Goal: Find specific page/section: Find specific page/section

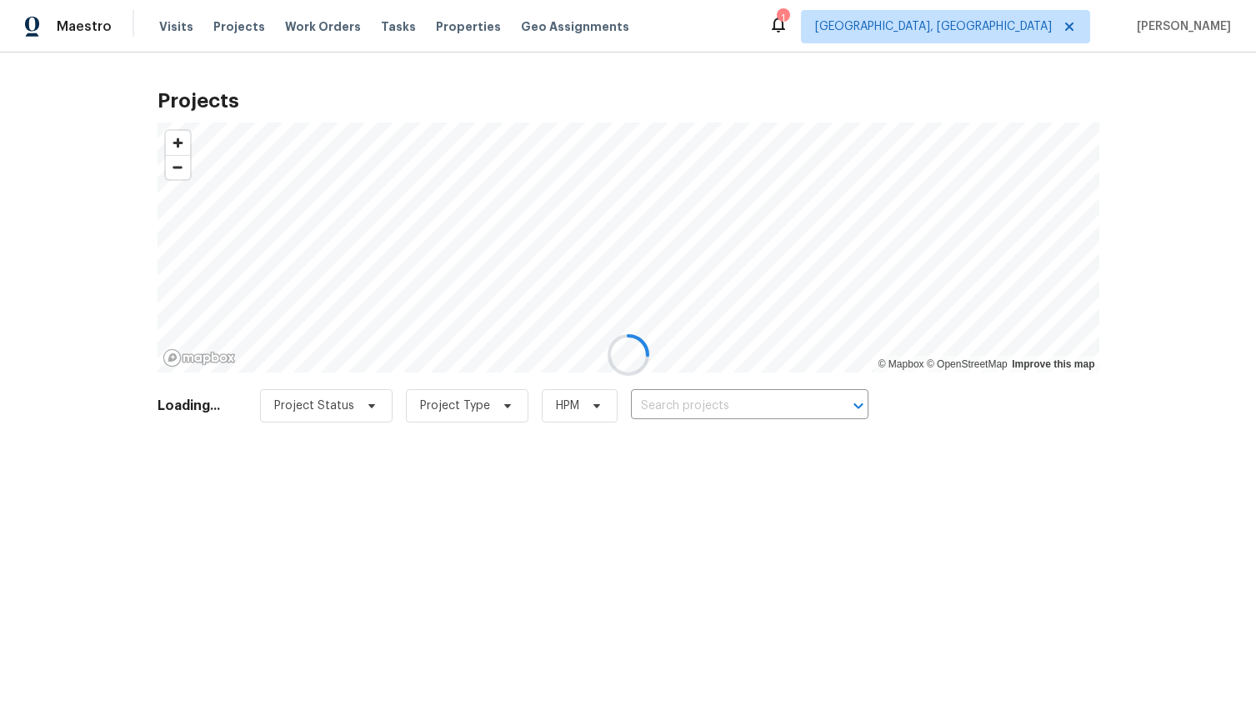
click at [1045, 28] on div at bounding box center [628, 355] width 1256 height 710
click at [862, 21] on div at bounding box center [628, 355] width 1256 height 710
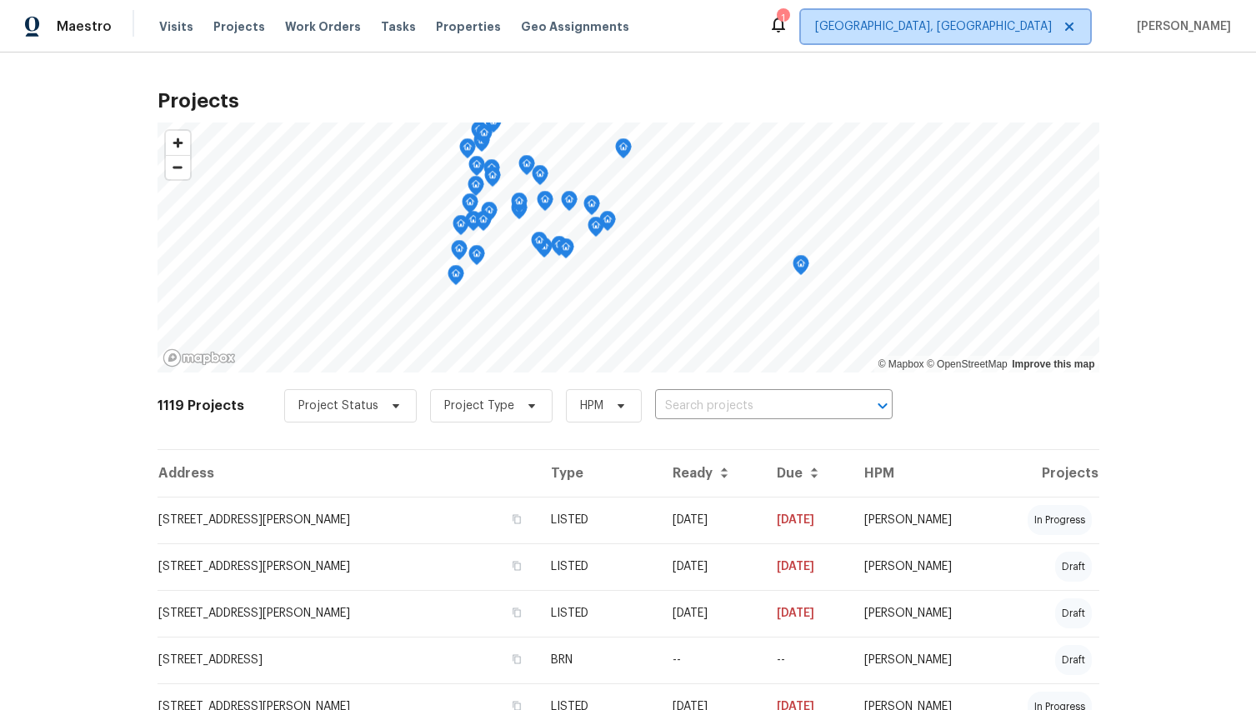
click at [1020, 28] on span "[GEOGRAPHIC_DATA], [GEOGRAPHIC_DATA]" at bounding box center [933, 26] width 237 height 17
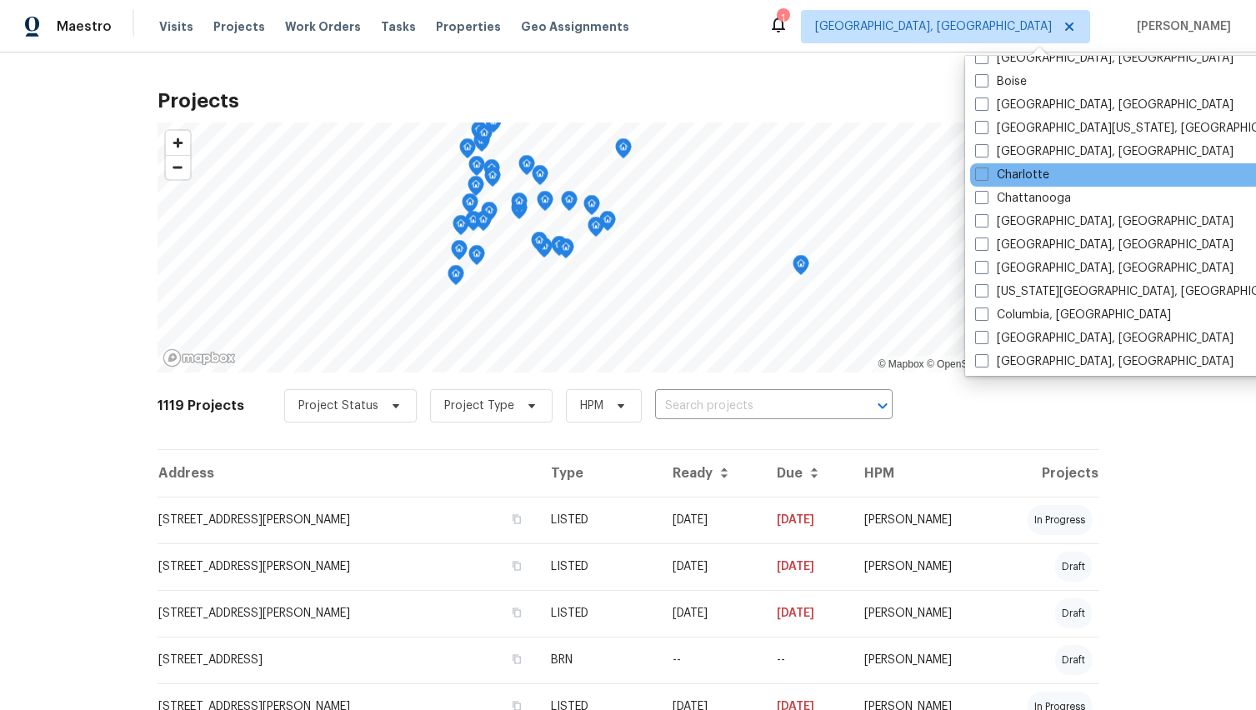
scroll to position [138, 0]
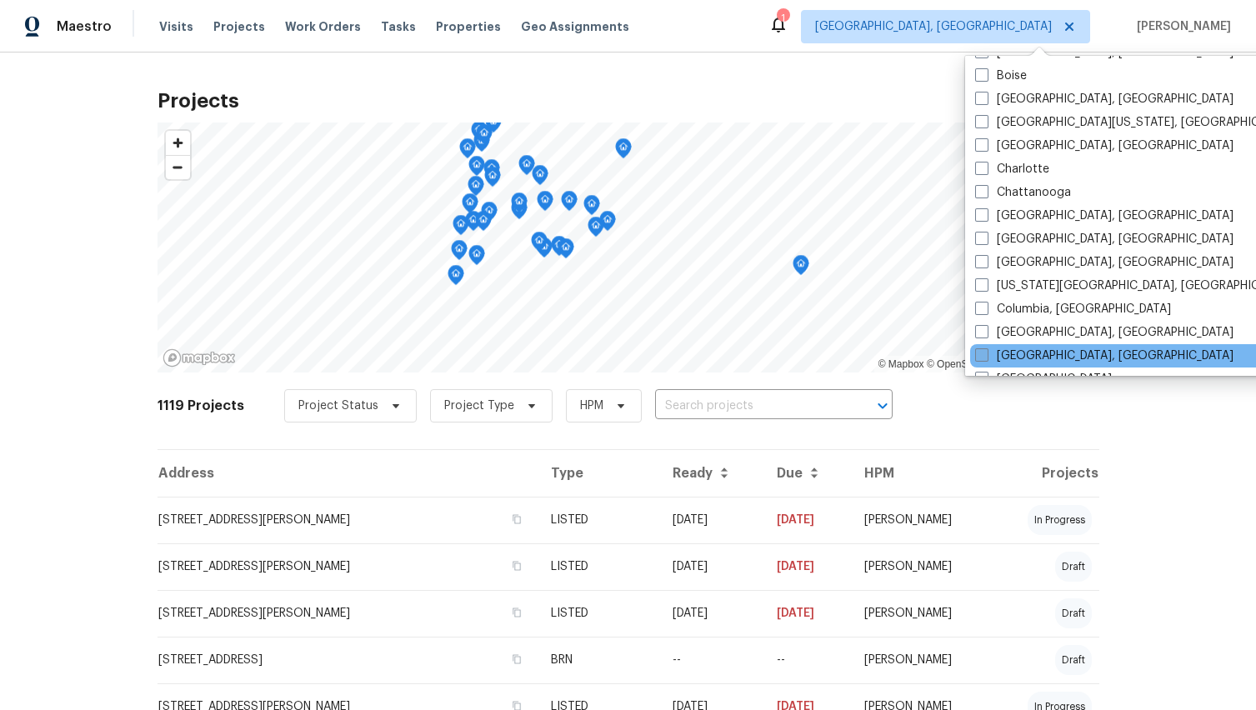
click at [984, 354] on span at bounding box center [981, 354] width 13 height 13
click at [984, 354] on input "[GEOGRAPHIC_DATA], [GEOGRAPHIC_DATA]" at bounding box center [980, 353] width 11 height 11
checkbox input "true"
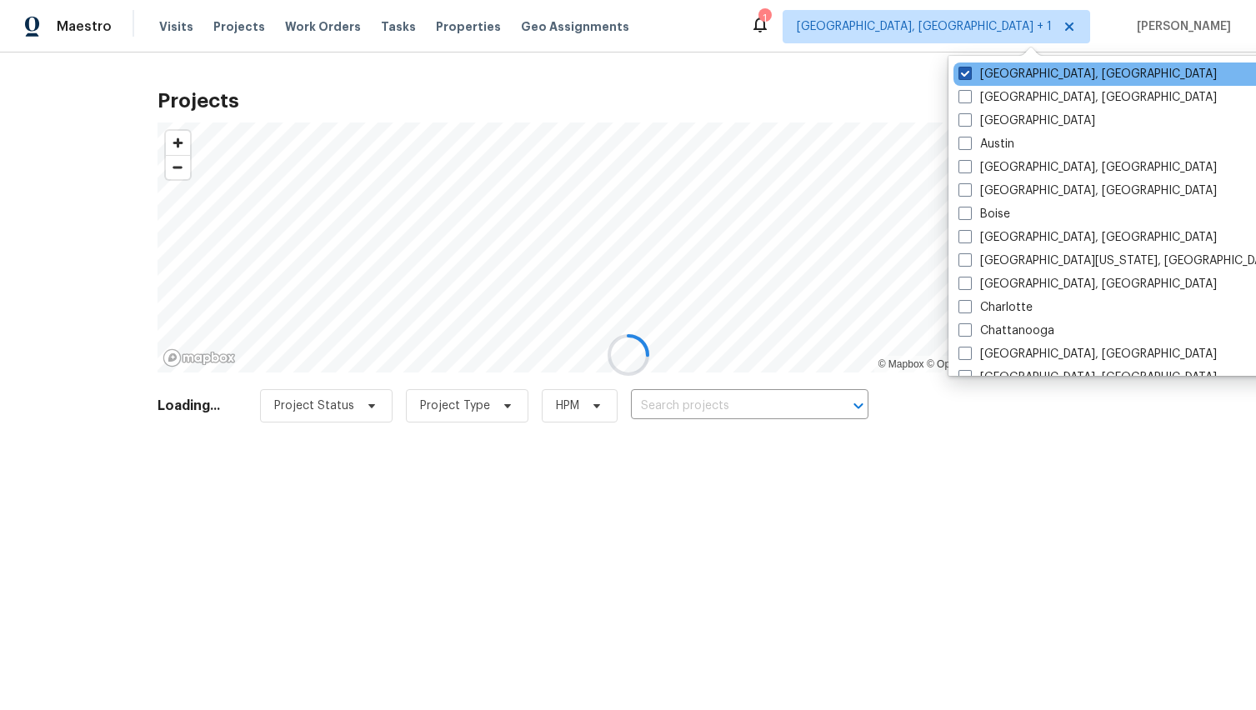
click at [968, 69] on span at bounding box center [964, 73] width 13 height 13
click at [968, 69] on input "[GEOGRAPHIC_DATA], [GEOGRAPHIC_DATA]" at bounding box center [963, 71] width 11 height 11
checkbox input "false"
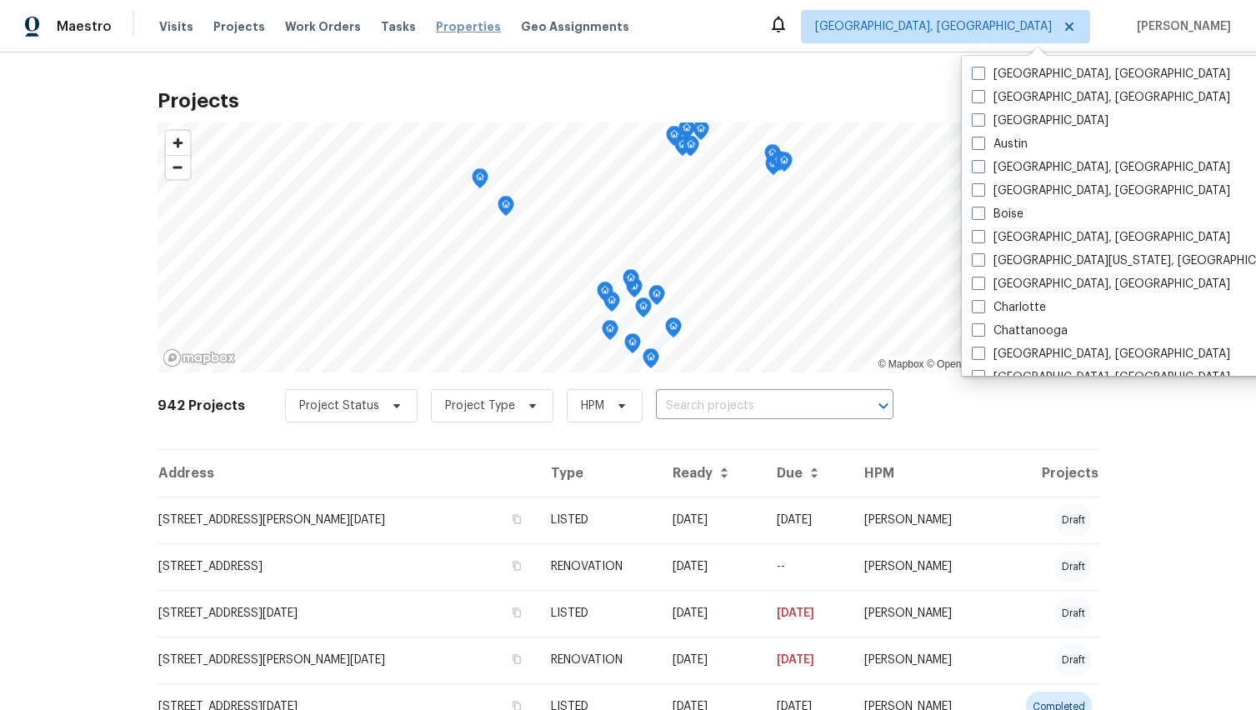
click at [445, 27] on span "Properties" at bounding box center [468, 26] width 65 height 17
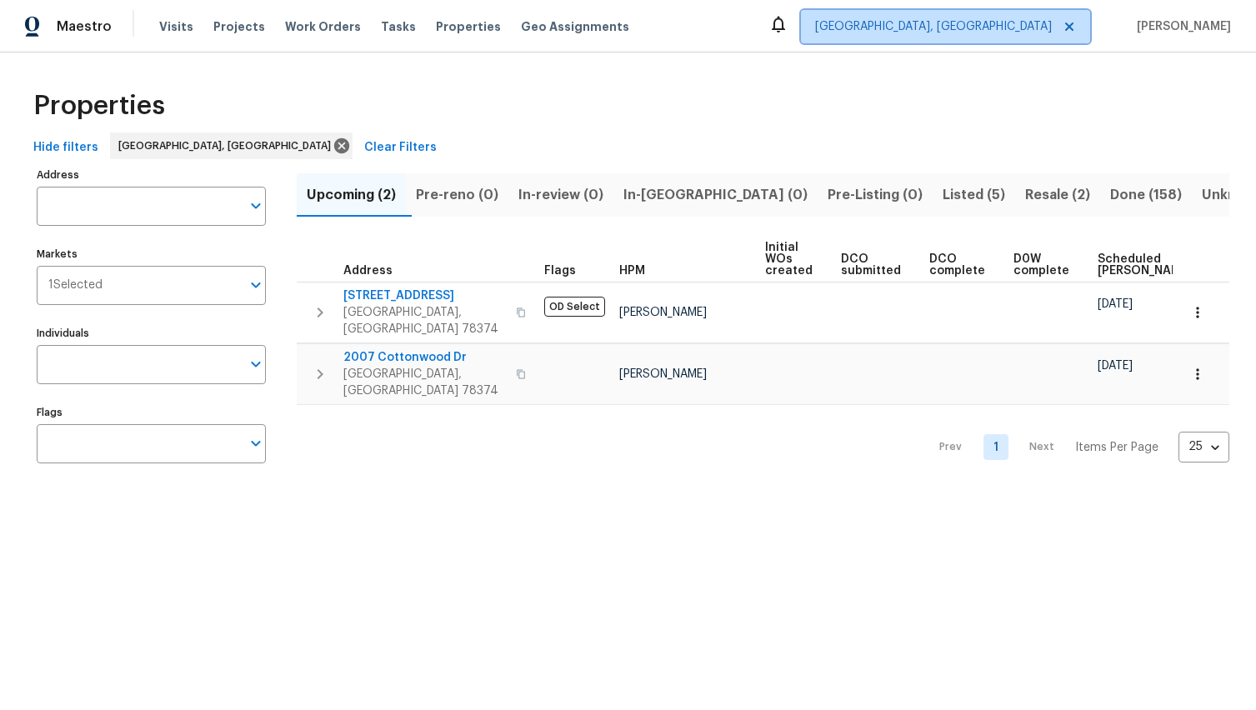
click at [1018, 30] on span "[GEOGRAPHIC_DATA], [GEOGRAPHIC_DATA]" at bounding box center [933, 26] width 237 height 17
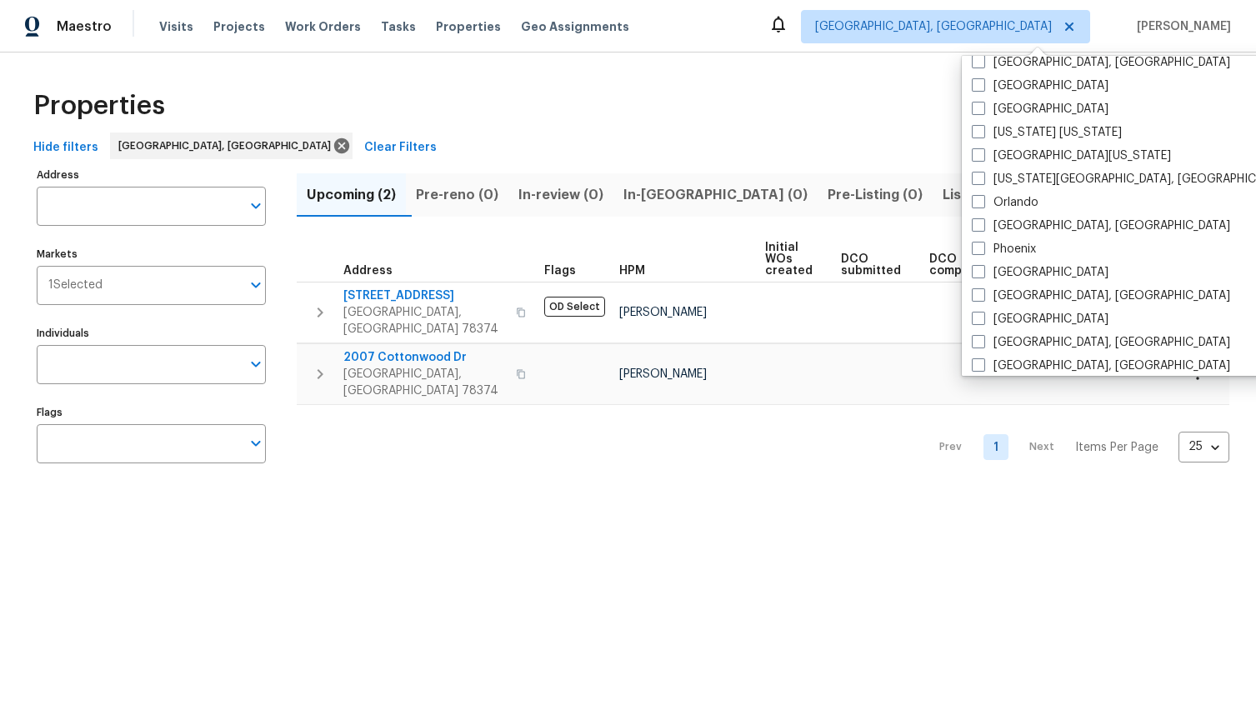
scroll to position [1117, 0]
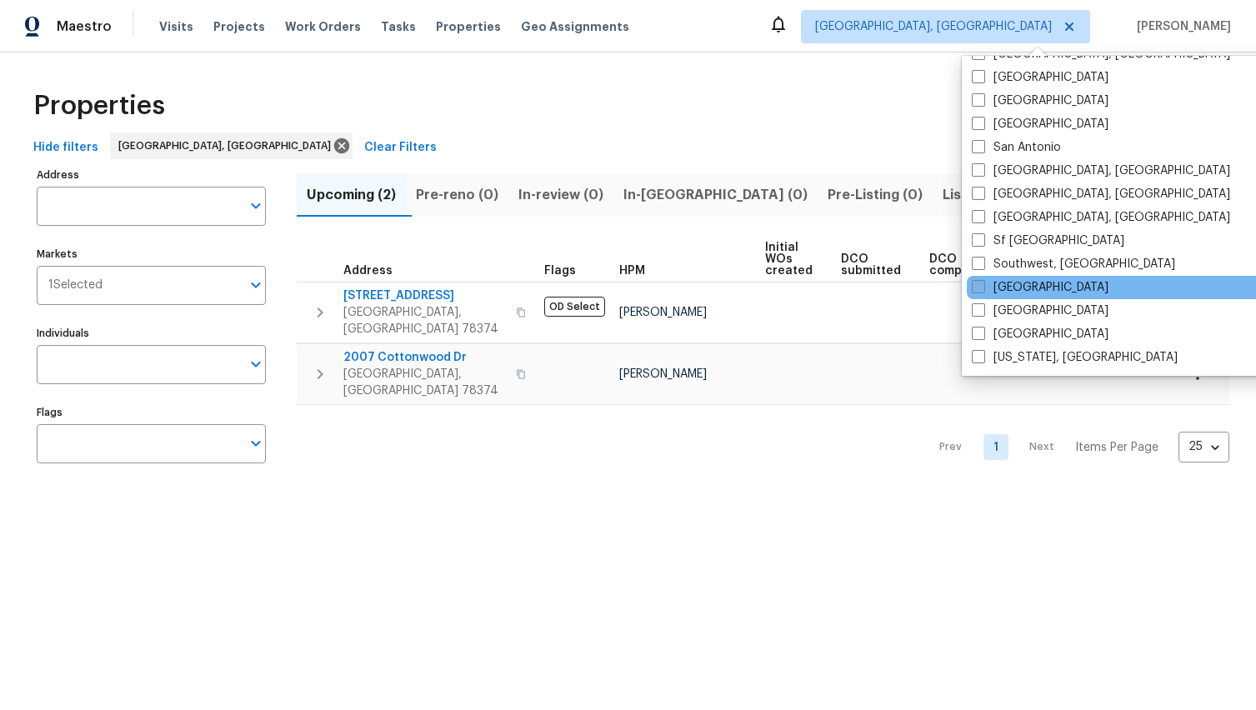
click at [978, 286] on span at bounding box center [978, 286] width 13 height 13
click at [978, 286] on input "[GEOGRAPHIC_DATA]" at bounding box center [977, 284] width 11 height 11
checkbox input "true"
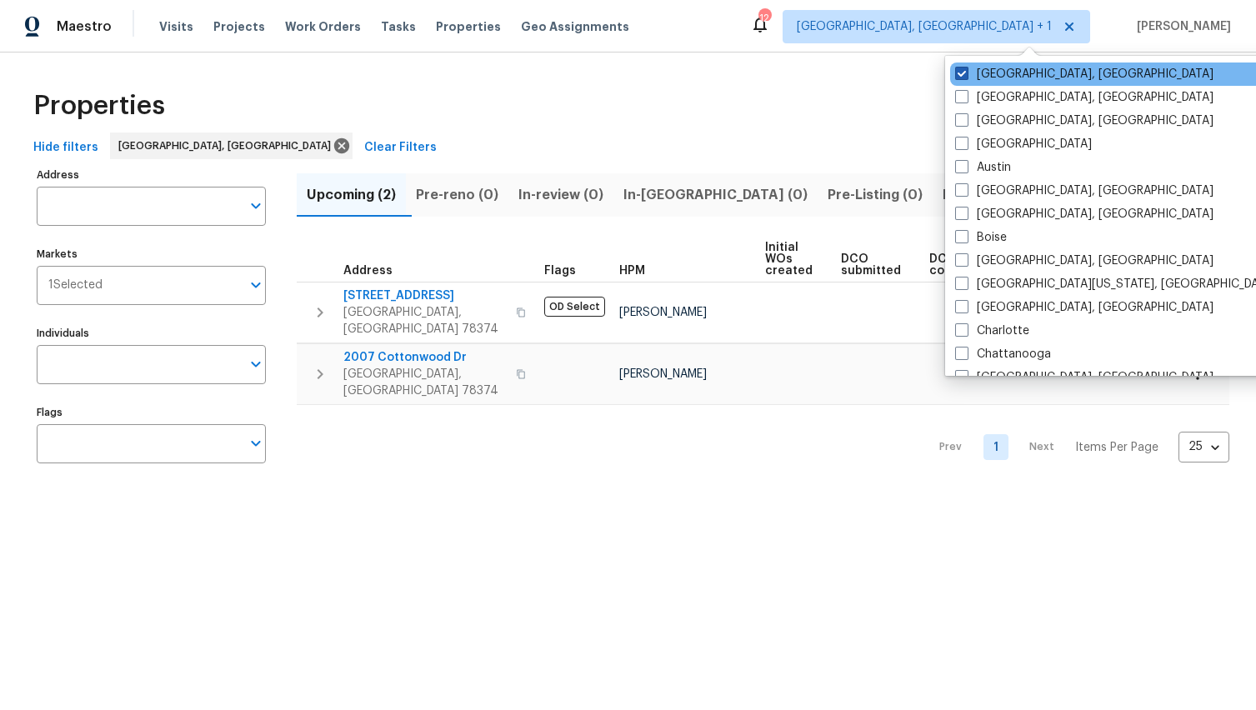
click at [958, 73] on span at bounding box center [961, 73] width 13 height 13
click at [958, 73] on input "[GEOGRAPHIC_DATA], [GEOGRAPHIC_DATA]" at bounding box center [960, 71] width 11 height 11
checkbox input "false"
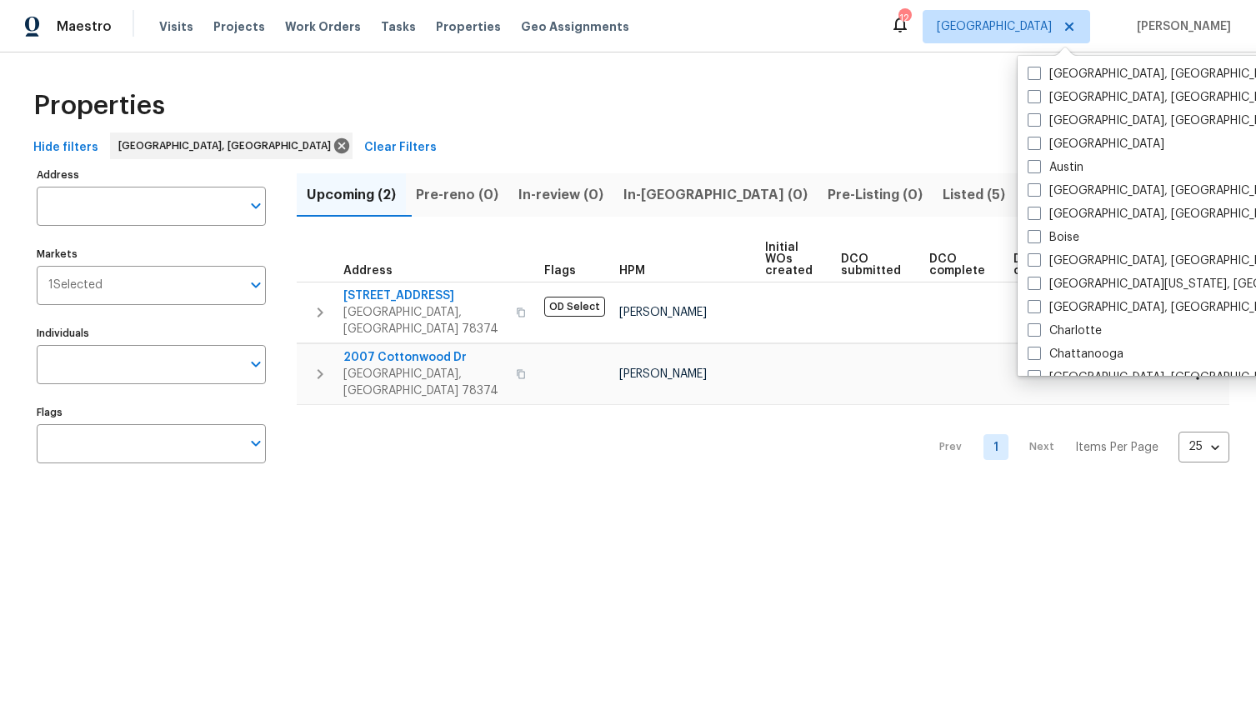
click at [822, 90] on div "Properties" at bounding box center [628, 105] width 1203 height 53
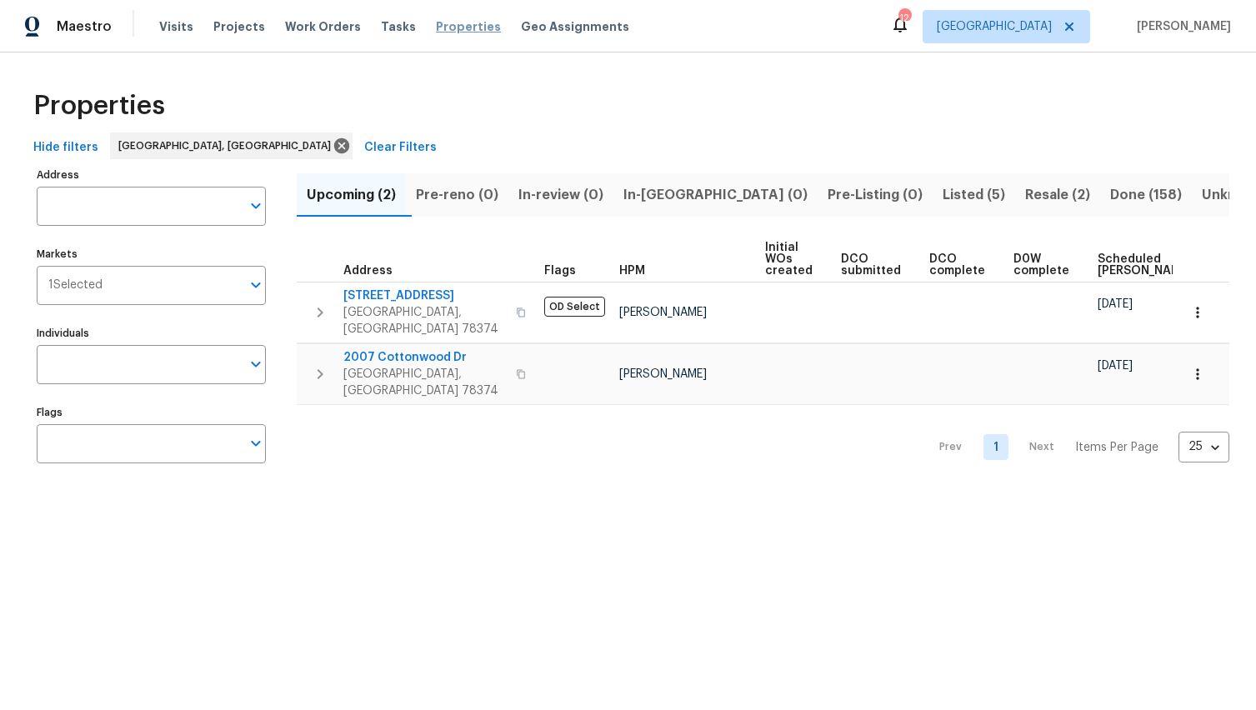
click at [453, 27] on span "Properties" at bounding box center [468, 26] width 65 height 17
click at [226, 28] on span "Projects" at bounding box center [239, 26] width 52 height 17
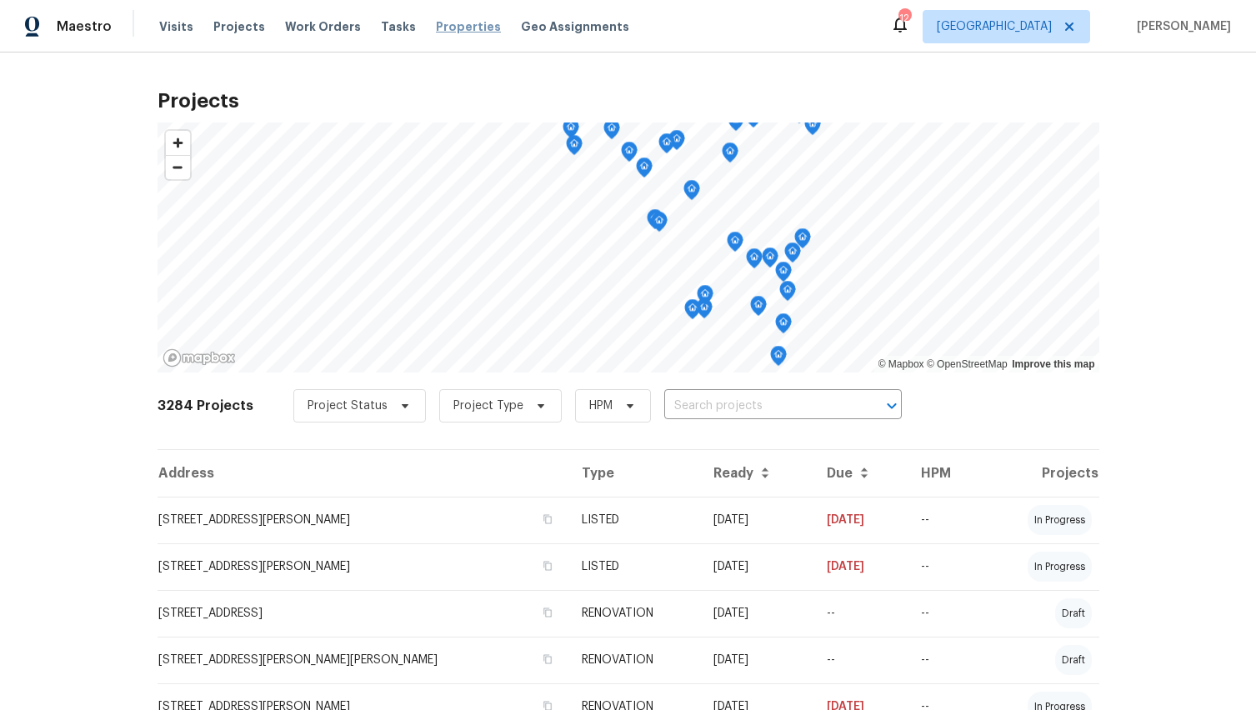
click at [462, 25] on span "Properties" at bounding box center [468, 26] width 65 height 17
